Goal: Communication & Community: Answer question/provide support

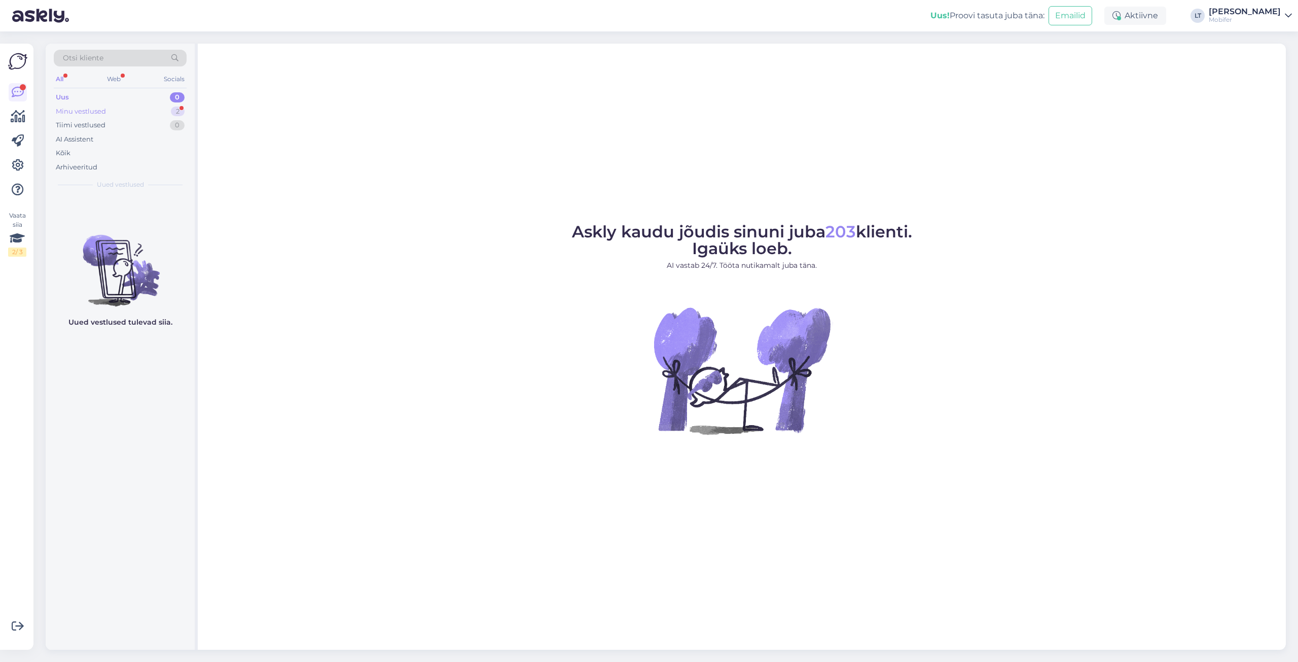
click at [70, 108] on div "Minu vestlused" at bounding box center [81, 111] width 50 height 10
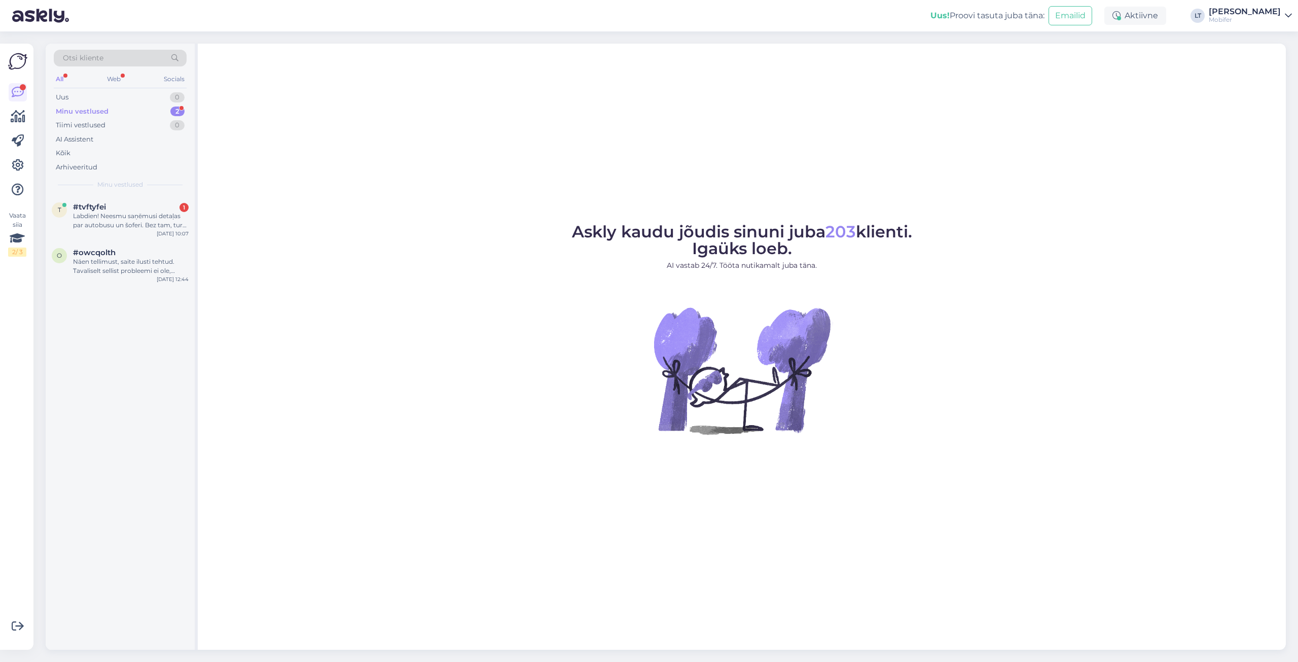
click at [70, 107] on div "Minu vestlused" at bounding box center [82, 111] width 53 height 10
click at [99, 214] on div "Labdien! Neesmu saņēmusi detaļas par autobusu un šoferi. Bez tam, tur laiks [PE…" at bounding box center [131, 220] width 116 height 18
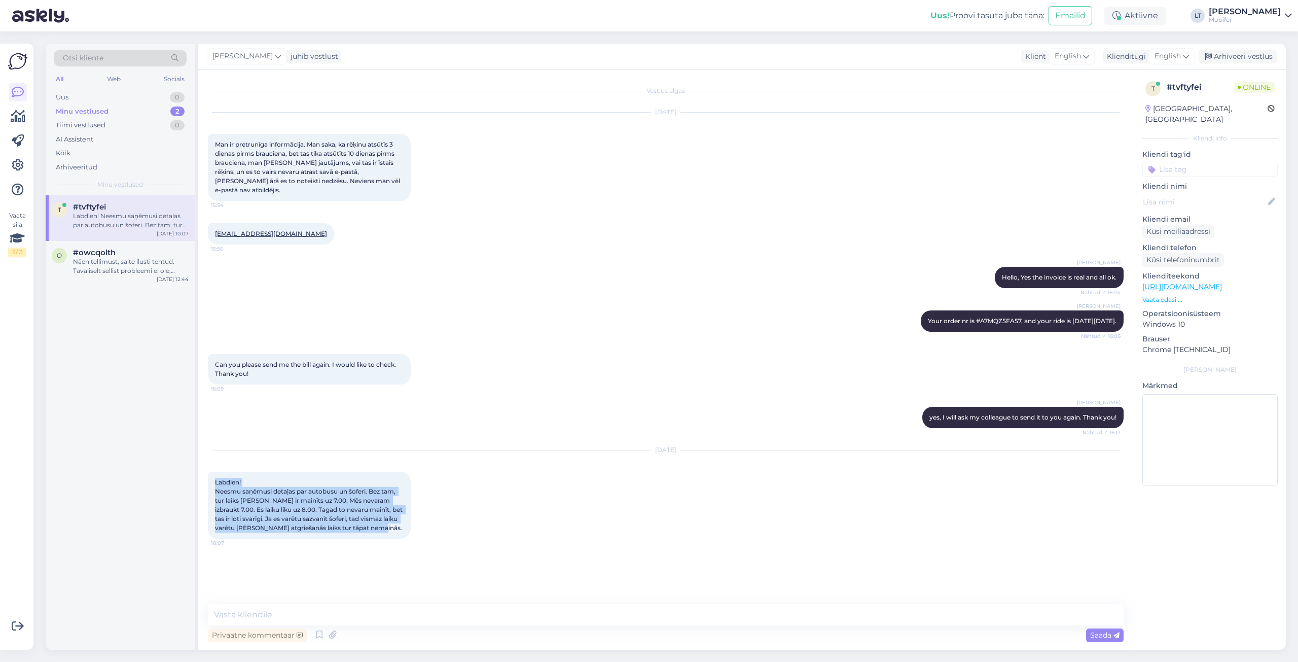
drag, startPoint x: 215, startPoint y: 492, endPoint x: 445, endPoint y: 538, distance: 234.7
click at [445, 538] on div "[DATE] Labdien! Neesmu saņēmusi detaļas par autobusu un šoferi. Bez tam, tur la…" at bounding box center [665, 494] width 915 height 111
copy span "Labdien! Neesmu saņēmusi detaļas par autobusu un šoferi. Bez tam, tur laiks [PE…"
click at [322, 609] on textarea at bounding box center [665, 614] width 915 height 21
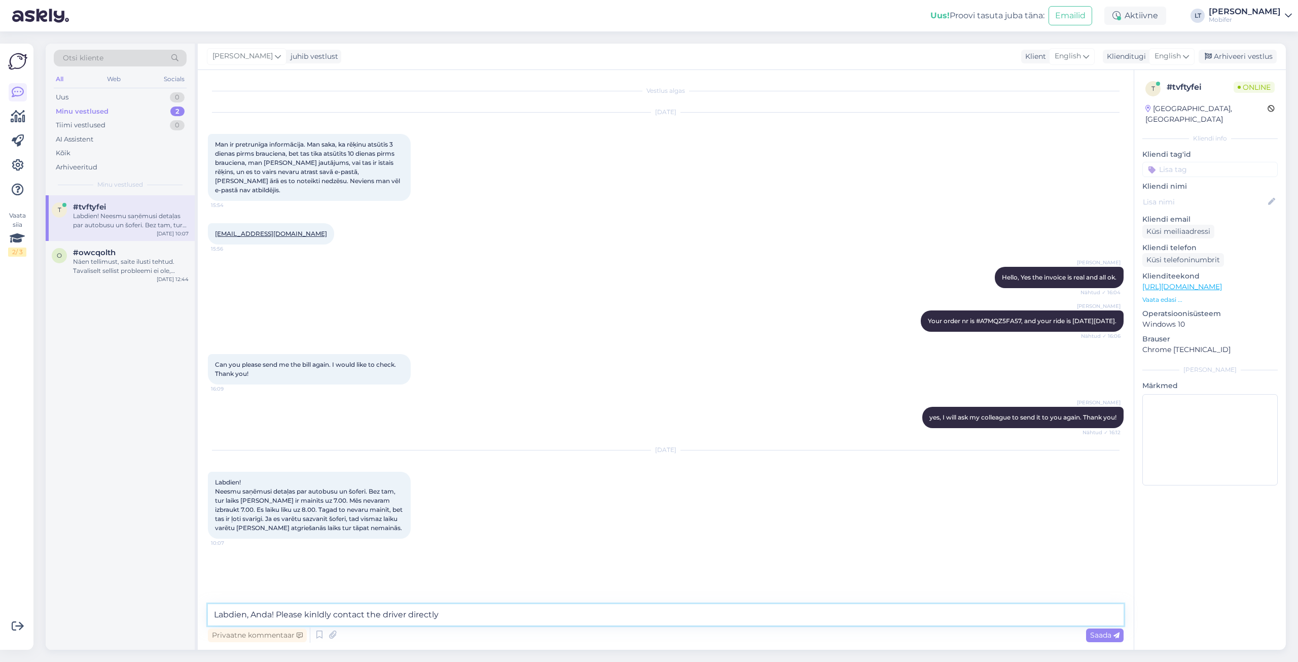
click at [321, 614] on textarea "Labdien, Anda! Please kinldly contact the driver directly" at bounding box center [665, 614] width 915 height 21
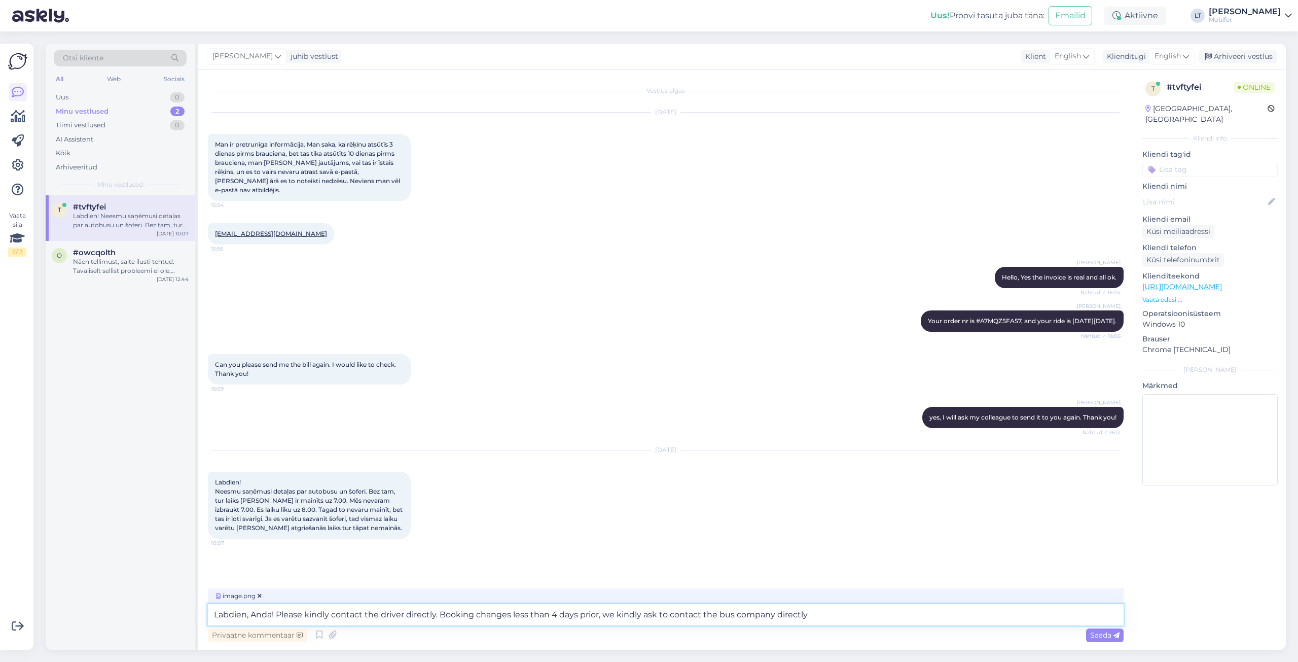
type textarea "Labdien, Anda! Please kindly contact the driver directly. Booking changes less …"
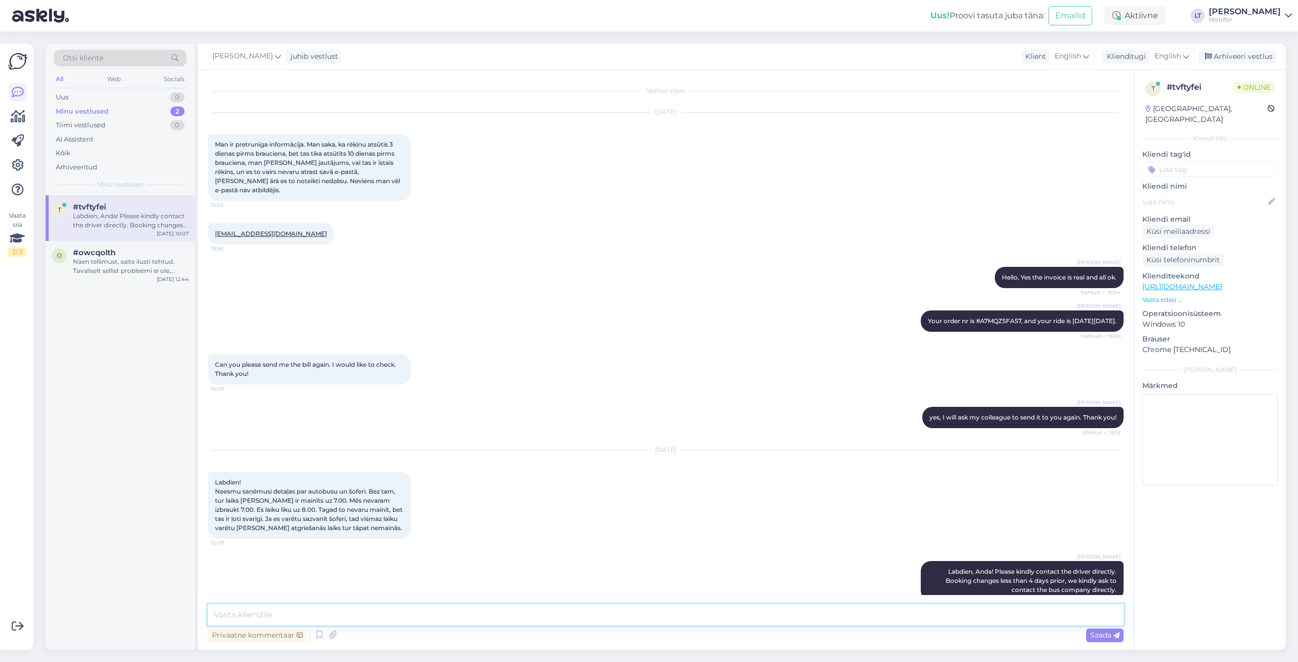
scroll to position [89, 0]
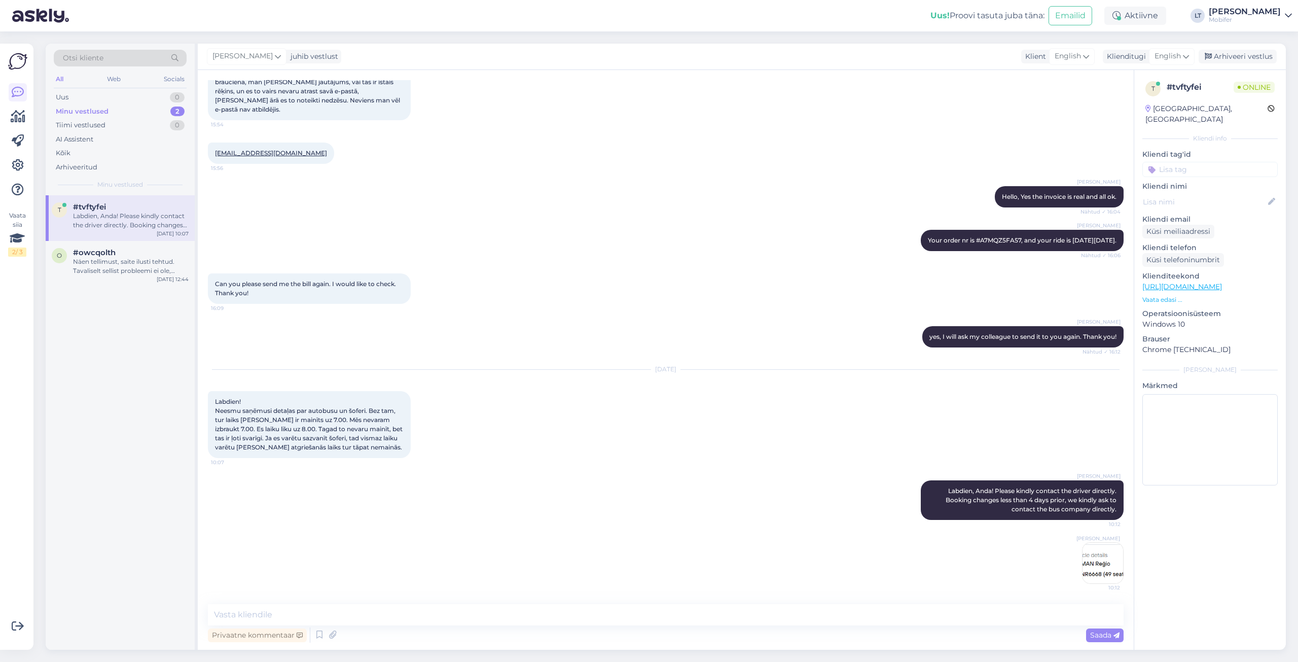
click at [1096, 559] on img at bounding box center [1102, 562] width 41 height 41
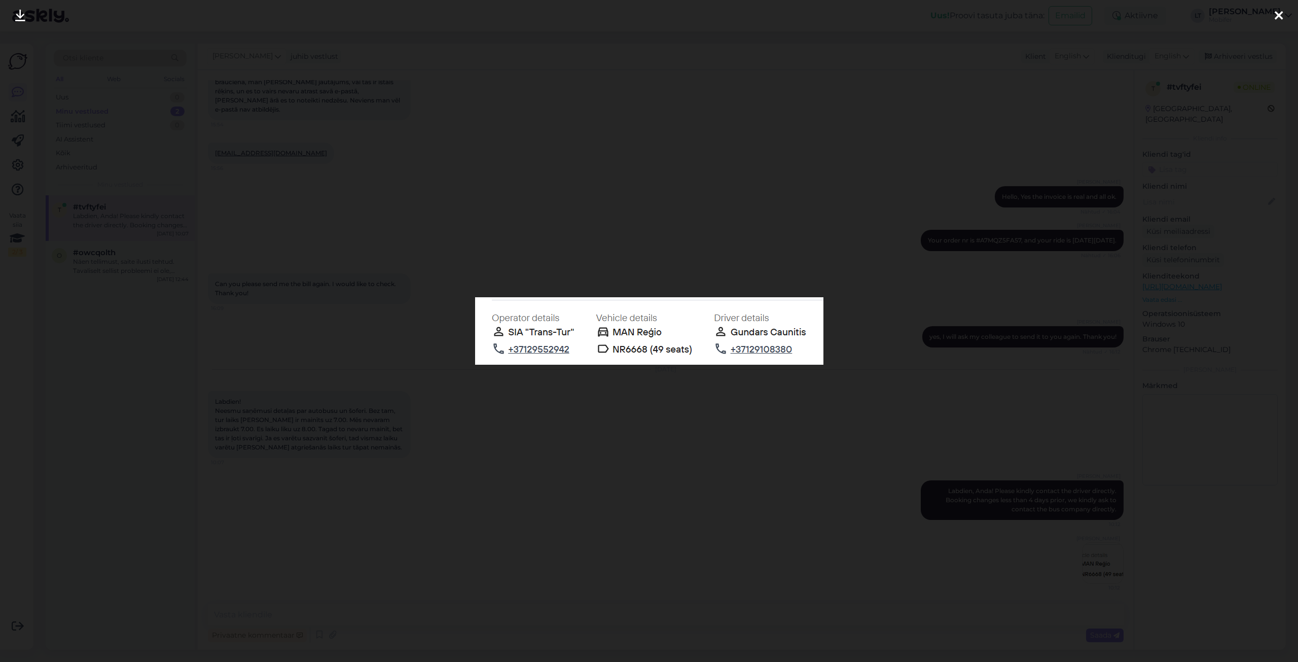
click at [1278, 19] on icon at bounding box center [1278, 16] width 8 height 13
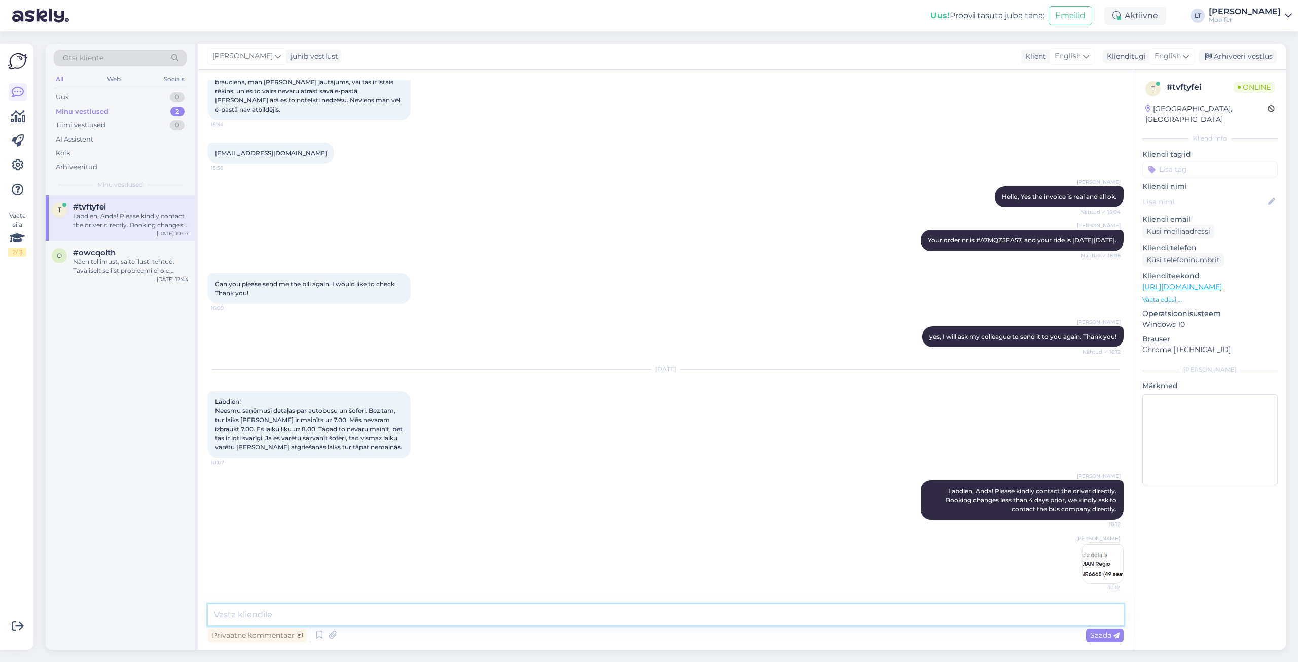
click at [273, 611] on textarea at bounding box center [665, 614] width 915 height 21
